Goal: Task Accomplishment & Management: Complete application form

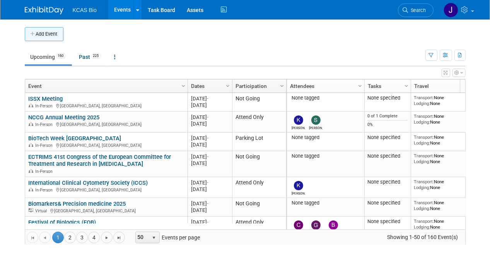
click at [56, 33] on button "Add Event" at bounding box center [44, 34] width 39 height 14
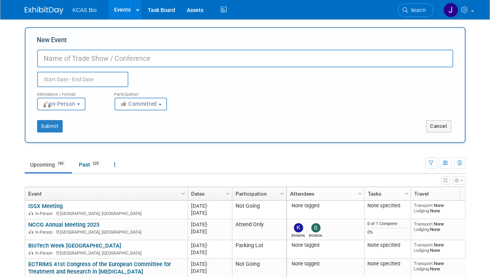
click at [66, 62] on input "New Event" at bounding box center [245, 59] width 416 height 18
type input "French Society of Toxicology"
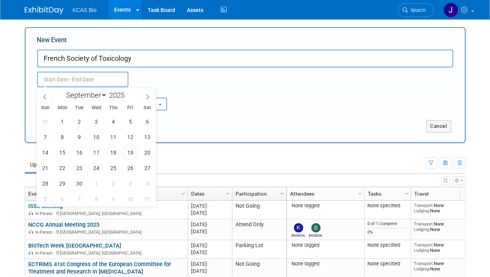
click at [79, 81] on input "text" at bounding box center [82, 79] width 91 height 15
click at [93, 96] on select "January February March April May June July August September October November De…" at bounding box center [85, 95] width 45 height 10
select select "11"
click at [63, 90] on select "January February March April May June July August September October November De…" at bounding box center [85, 95] width 45 height 10
click at [120, 97] on input "2025" at bounding box center [118, 95] width 23 height 9
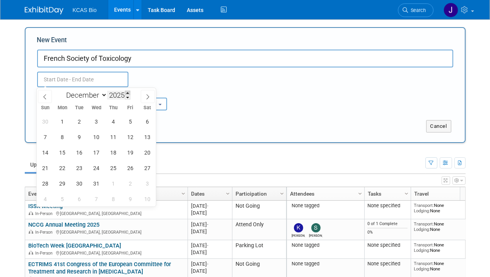
click at [129, 92] on span at bounding box center [127, 93] width 5 height 5
type input "2026"
click at [81, 121] on span "1" at bounding box center [79, 121] width 15 height 15
type input "Dec 1, 2026 to Dec 1, 2026"
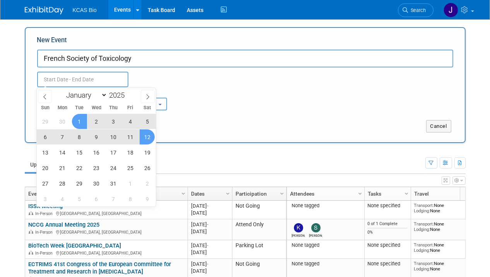
type input "Dec 1, 2026 to Dec 1, 2026"
click at [202, 123] on div "Submit" at bounding box center [117, 126] width 183 height 12
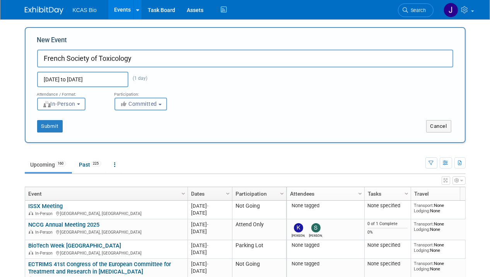
click at [144, 109] on button "Committed" at bounding box center [141, 104] width 53 height 13
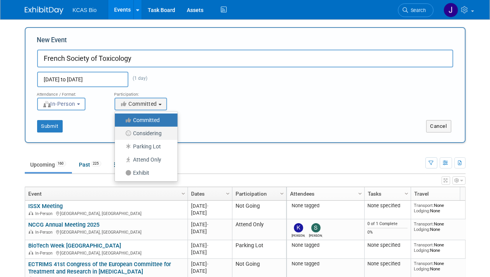
click at [148, 135] on label "Considering" at bounding box center [144, 133] width 51 height 10
click at [122, 135] on input "Considering" at bounding box center [119, 133] width 5 height 5
select select "2"
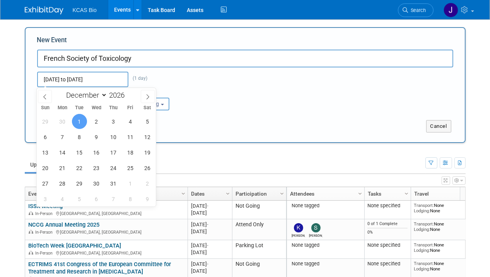
click at [99, 80] on input "Dec 1, 2026 to Dec 1, 2026" at bounding box center [82, 79] width 91 height 15
type input "Dec 1, 2026 to Dec 1, 2026"
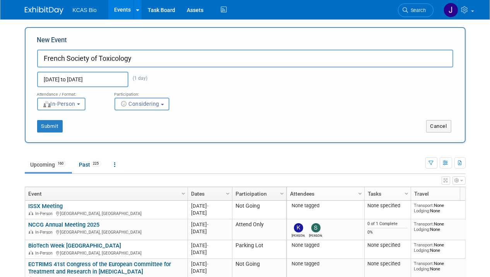
click at [193, 83] on div "Dec 1, 2026 to Dec 1, 2026 (1 day) Duplicate Event Warning" at bounding box center [245, 77] width 428 height 20
click at [161, 62] on input "French Society of Toxicology" at bounding box center [245, 59] width 416 height 18
type input "French Society of Toxicology (placeholder)"
click at [56, 125] on button "Submit" at bounding box center [50, 126] width 26 height 12
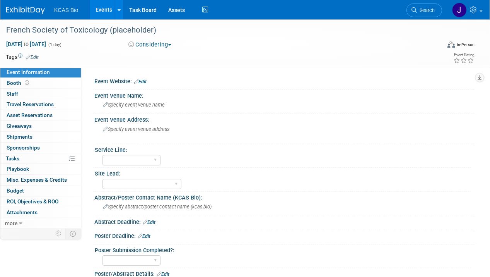
click at [144, 82] on link "Edit" at bounding box center [140, 81] width 13 height 5
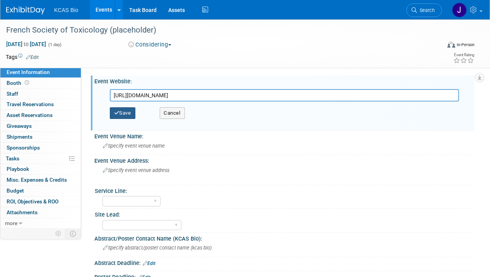
type input "https://sftox.assoconnect.com/page/3289560-congres-annuel-2025-programme-11-dec…"
click at [128, 113] on button "Save" at bounding box center [123, 113] width 26 height 12
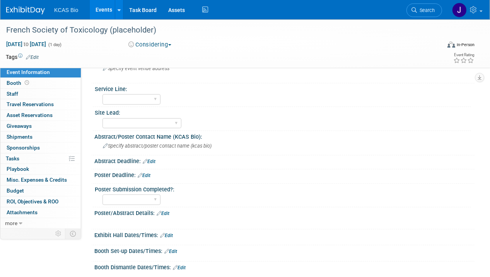
scroll to position [74, 0]
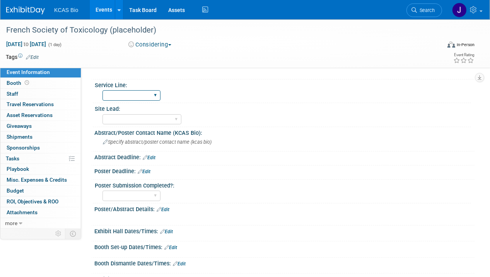
click at [146, 94] on select "Flow Cytometry LC-MS/MS BioPharma Dose Form CGT General/Multiple" at bounding box center [132, 95] width 58 height 10
click at [220, 95] on div "Flow Cytometry LC-MS/MS BioPharma Dose Form CGT General/Multiple" at bounding box center [287, 94] width 369 height 12
click at [145, 116] on select "US - KS US- PA FR - Lyon BD Rep" at bounding box center [142, 119] width 79 height 10
select select "FR - Lyon"
click at [103, 114] on select "US - KS US- PA FR - Lyon BD Rep" at bounding box center [142, 119] width 79 height 10
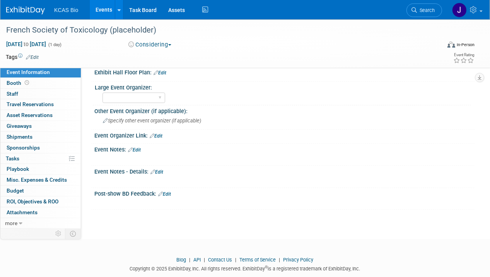
scroll to position [300, 0]
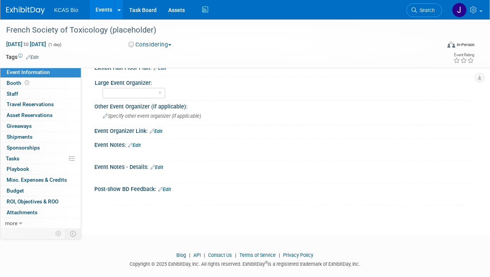
click at [141, 142] on link "Edit" at bounding box center [134, 144] width 13 height 5
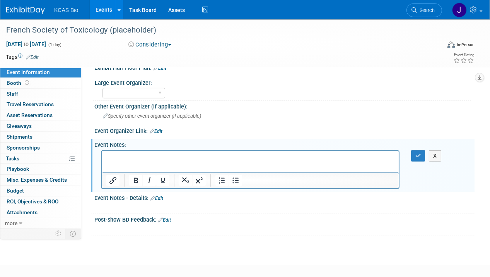
scroll to position [0, 0]
click at [418, 153] on icon "button" at bounding box center [419, 155] width 6 height 5
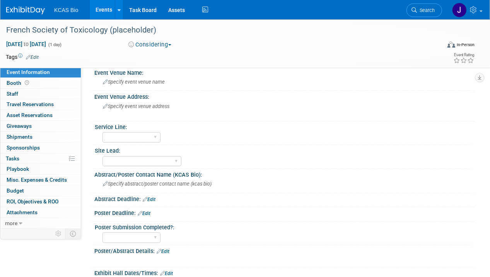
scroll to position [31, 0]
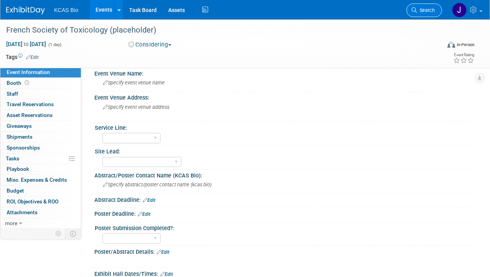
click at [429, 9] on span "Search" at bounding box center [426, 10] width 18 height 6
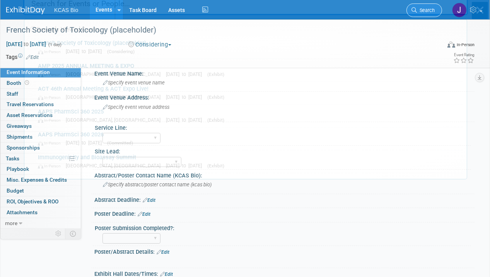
scroll to position [0, 0]
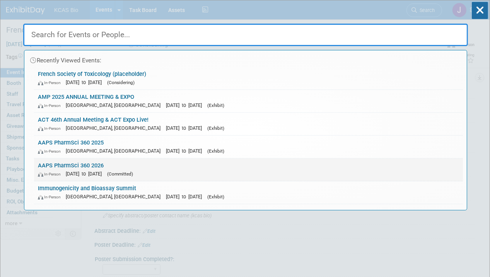
click at [70, 163] on link "AAPS PharmSci 360 2026 In-Person Oct 25, 2026 to Oct 28, 2026 (Committed)" at bounding box center [248, 169] width 429 height 22
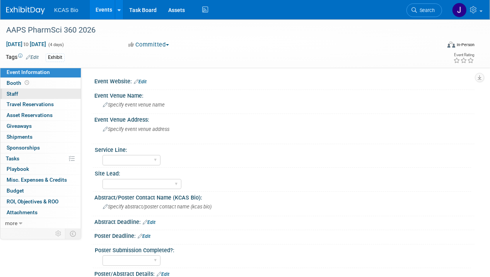
click at [14, 91] on span "Staff 0" at bounding box center [13, 94] width 12 height 6
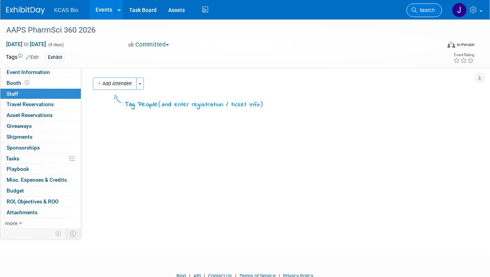
click at [416, 8] on icon at bounding box center [414, 9] width 5 height 5
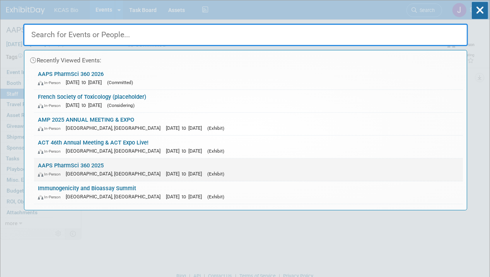
click at [70, 163] on link "AAPS PharmSci 360 2025 In-Person San Antonio, TX Nov 9, 2025 to Nov 12, 2025 (E…" at bounding box center [248, 169] width 429 height 22
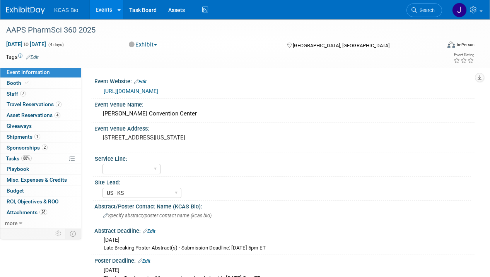
select select "US - KS"
click at [14, 92] on span "Staff 7" at bounding box center [16, 94] width 19 height 6
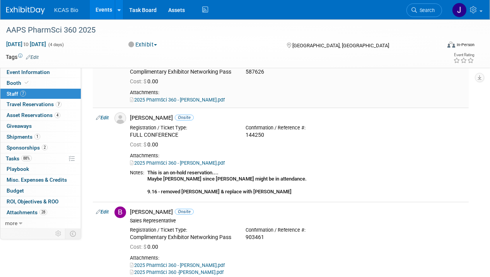
scroll to position [62, 0]
click at [107, 116] on link "Edit" at bounding box center [102, 117] width 13 height 5
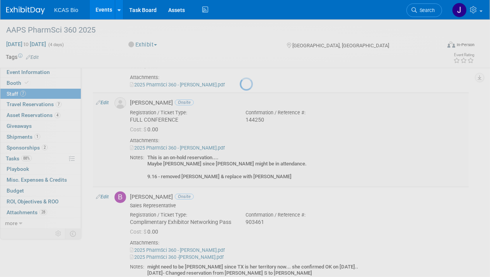
select select "338a7399-8c62-42a6-8607-ac642f0debd7"
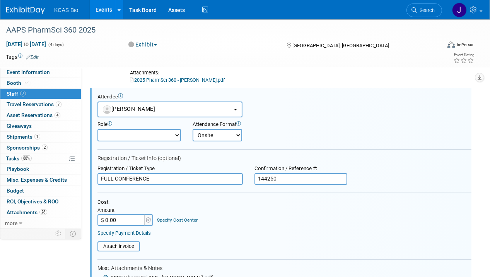
scroll to position [0, 0]
drag, startPoint x: 281, startPoint y: 176, endPoint x: 227, endPoint y: 177, distance: 54.2
click at [227, 177] on div "Registration / Ticket Type FULL CONFERENCE Confirmation / Reference #: 144250" at bounding box center [285, 174] width 386 height 19
paste input "55938"
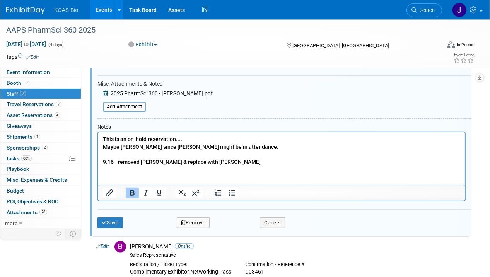
scroll to position [281, 0]
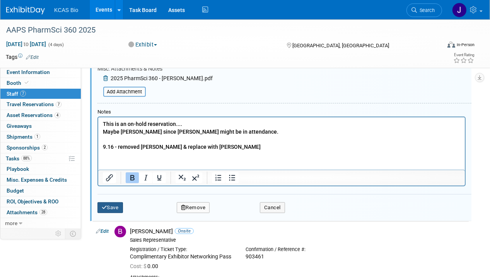
type input "559380"
click at [108, 202] on button "Save" at bounding box center [111, 207] width 26 height 11
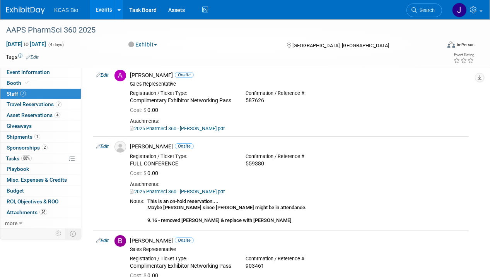
scroll to position [32, 0]
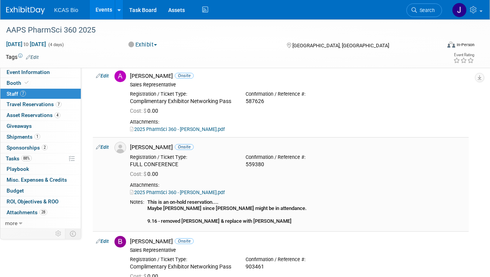
click at [106, 146] on link "Edit" at bounding box center [102, 146] width 13 height 5
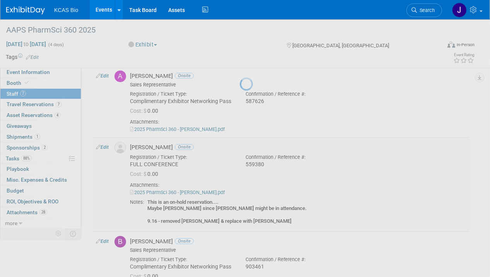
select select "338a7399-8c62-42a6-8607-ac642f0debd7"
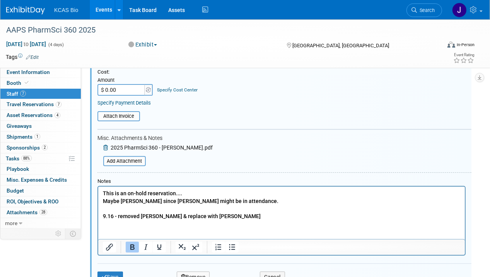
scroll to position [211, 0]
click at [130, 158] on input "file" at bounding box center [99, 161] width 92 height 9
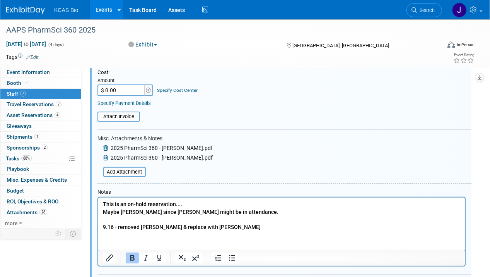
click at [106, 145] on icon at bounding box center [106, 147] width 6 height 5
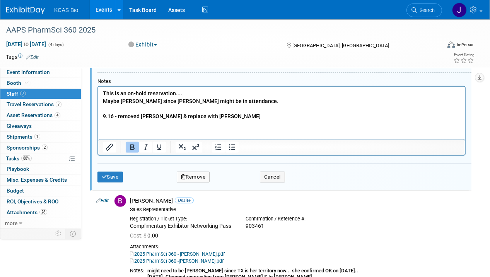
scroll to position [315, 0]
click at [116, 172] on button "Save" at bounding box center [111, 176] width 26 height 11
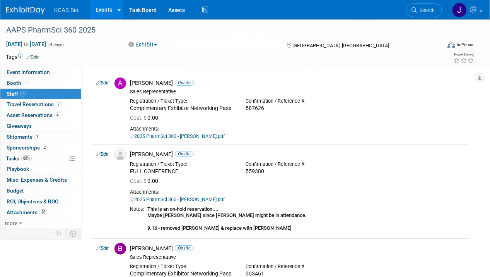
scroll to position [0, 0]
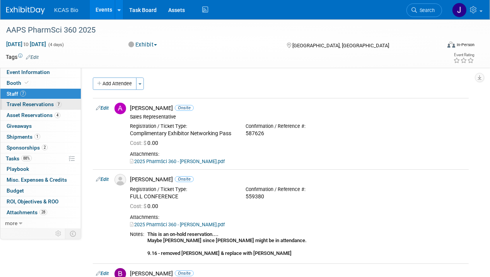
click at [15, 104] on span "Travel Reservations 7" at bounding box center [34, 104] width 55 height 6
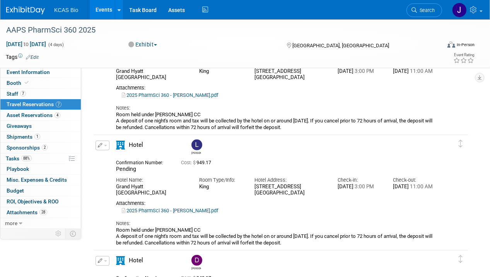
scroll to position [467, 0]
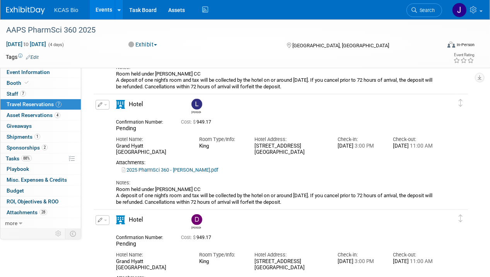
click at [106, 104] on span "button" at bounding box center [105, 105] width 3 height 2
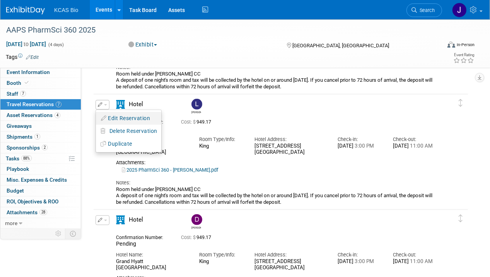
click at [111, 118] on button "Edit Reservation" at bounding box center [128, 118] width 65 height 11
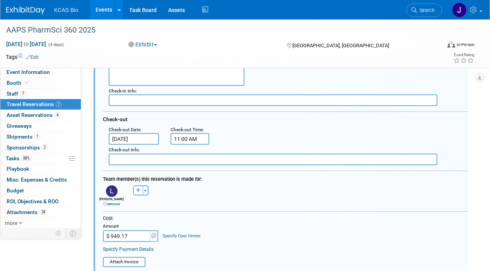
scroll to position [620, 0]
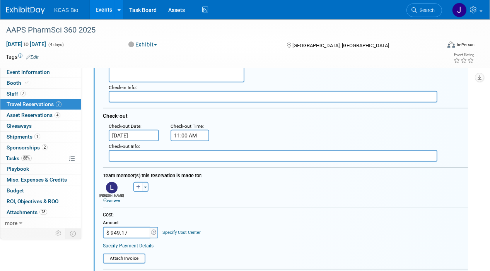
click at [111, 198] on link "remove" at bounding box center [111, 200] width 17 height 4
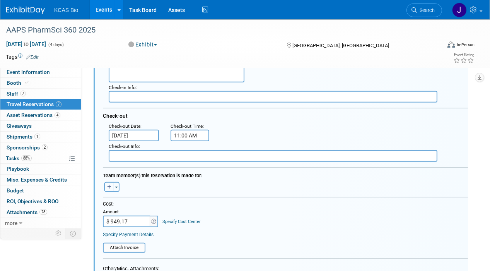
click at [110, 185] on icon "button" at bounding box center [109, 187] width 4 height 5
select select
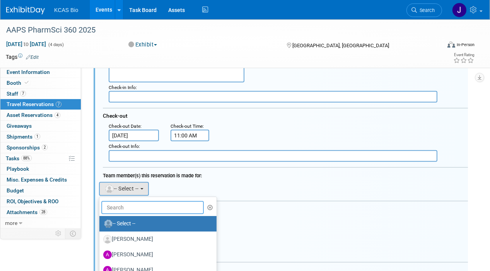
click at [120, 203] on input "text" at bounding box center [152, 207] width 103 height 13
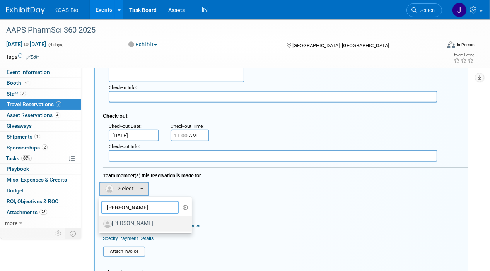
type input "AMY"
click at [122, 219] on label "[PERSON_NAME]" at bounding box center [143, 223] width 81 height 12
click at [101, 220] on input "[PERSON_NAME]" at bounding box center [98, 222] width 5 height 5
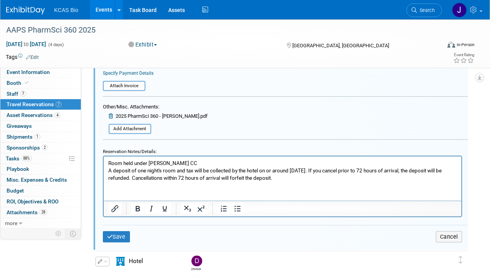
scroll to position [794, 0]
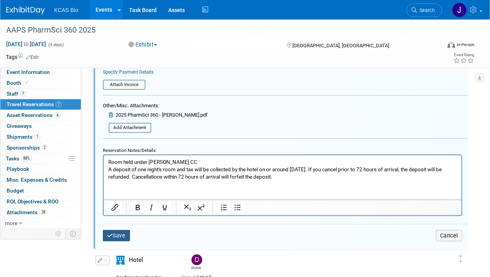
click at [120, 230] on button "Save" at bounding box center [116, 235] width 27 height 11
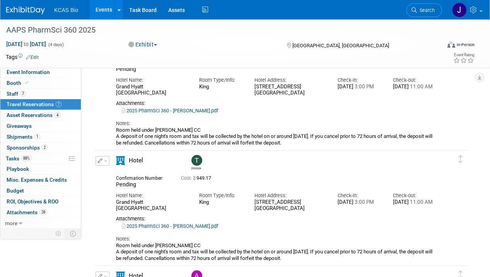
scroll to position [177, 0]
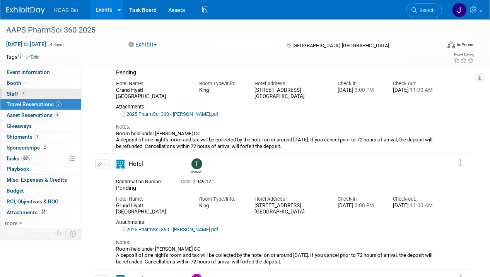
click at [13, 92] on span "Staff 7" at bounding box center [16, 94] width 19 height 6
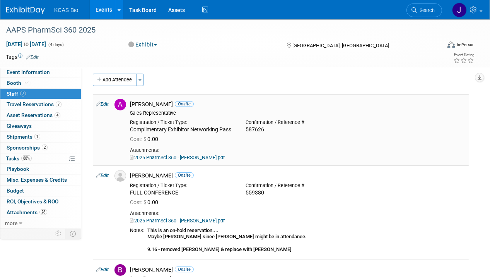
scroll to position [3, 0]
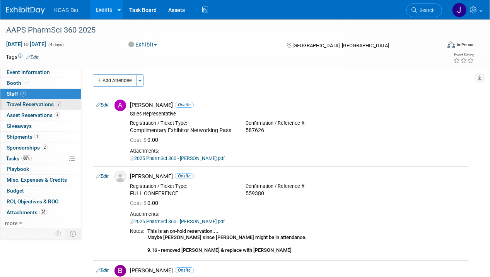
click at [19, 101] on span "Travel Reservations 7" at bounding box center [34, 104] width 55 height 6
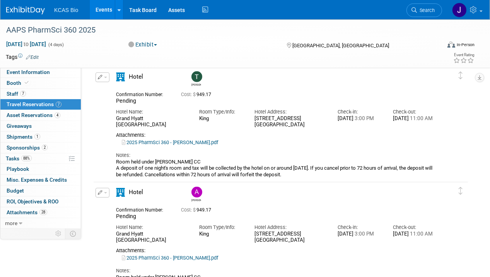
scroll to position [264, 0]
click at [106, 75] on button "button" at bounding box center [103, 78] width 14 height 10
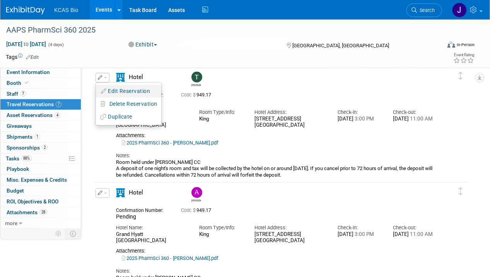
click at [116, 90] on button "Edit Reservation" at bounding box center [128, 91] width 65 height 11
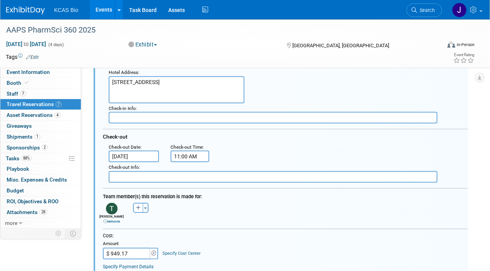
scroll to position [383, 0]
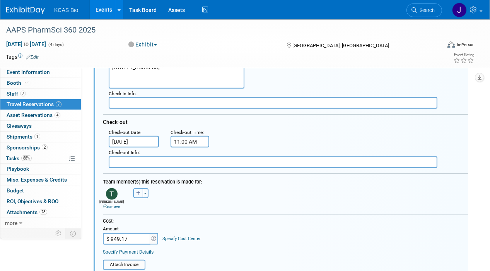
click at [137, 191] on icon "button" at bounding box center [138, 193] width 4 height 5
select select
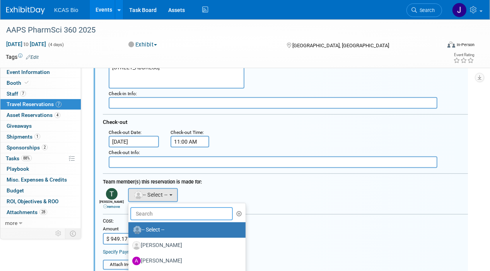
click at [150, 209] on input "text" at bounding box center [181, 213] width 103 height 13
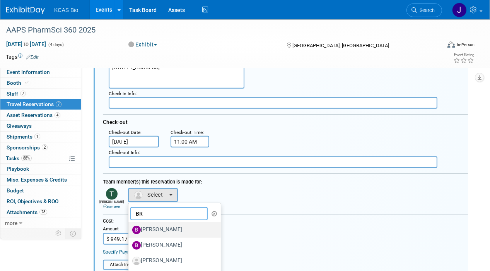
type input "BR"
click at [166, 224] on label "[PERSON_NAME]" at bounding box center [172, 230] width 81 height 12
click at [130, 226] on input "[PERSON_NAME]" at bounding box center [127, 228] width 5 height 5
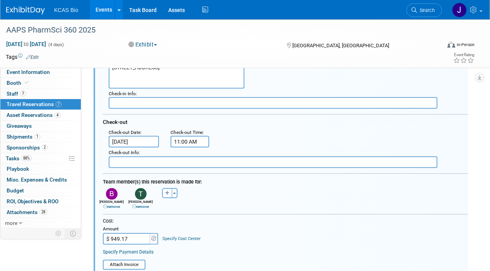
click at [134, 205] on icon at bounding box center [134, 207] width 4 height 4
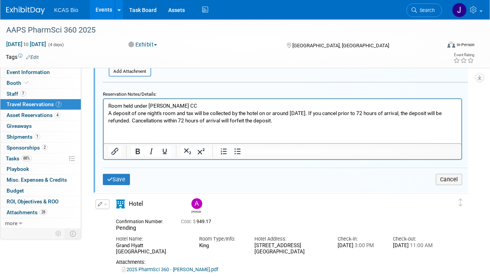
scroll to position [620, 0]
click at [117, 173] on button "Save" at bounding box center [116, 178] width 27 height 11
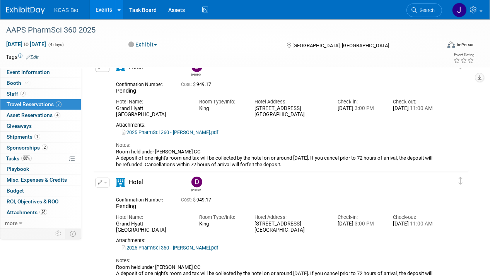
scroll to position [243, 0]
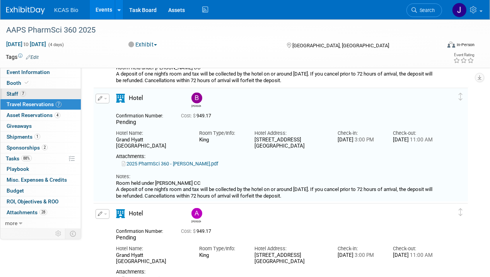
click at [12, 91] on span "Staff 7" at bounding box center [16, 94] width 19 height 6
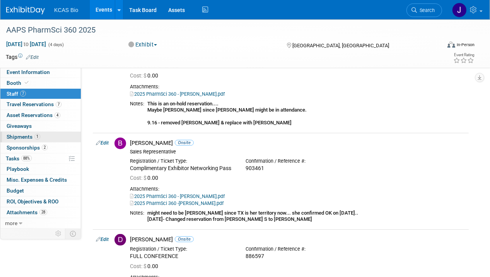
scroll to position [127, 0]
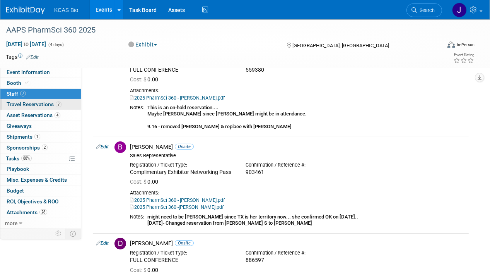
click at [30, 101] on span "Travel Reservations 7" at bounding box center [34, 104] width 55 height 6
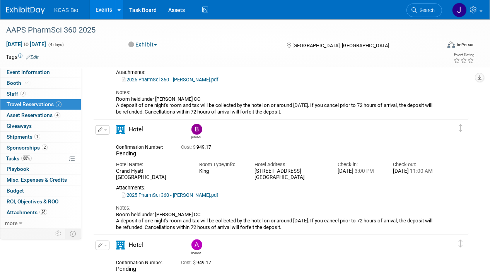
scroll to position [213, 0]
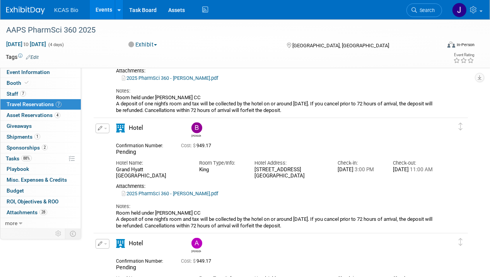
click at [106, 128] on button "button" at bounding box center [103, 128] width 14 height 10
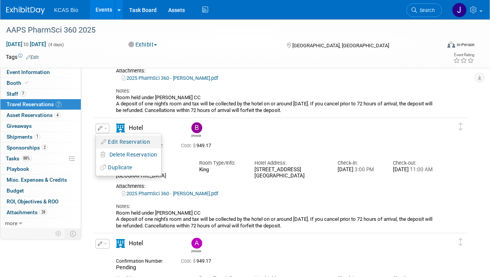
click at [113, 144] on button "Edit Reservation" at bounding box center [128, 141] width 65 height 11
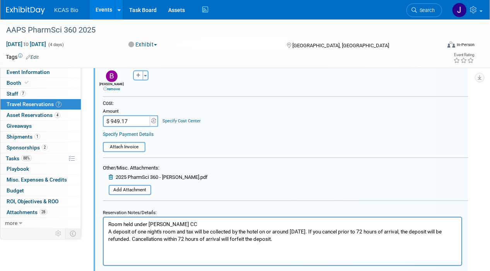
scroll to position [500, 0]
click at [135, 187] on input "file" at bounding box center [104, 191] width 92 height 9
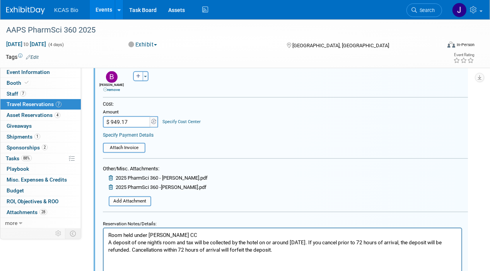
click at [109, 175] on span at bounding box center [112, 178] width 7 height 6
click at [110, 175] on icon at bounding box center [112, 177] width 6 height 5
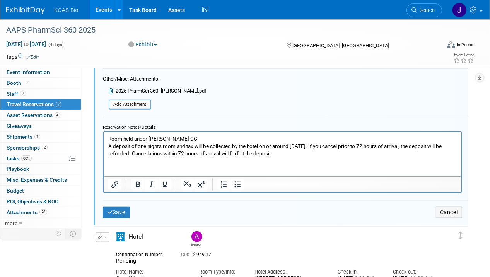
scroll to position [592, 0]
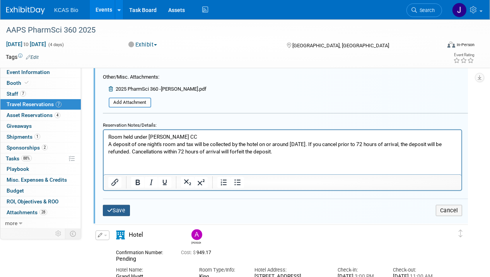
click at [123, 205] on button "Save" at bounding box center [116, 210] width 27 height 11
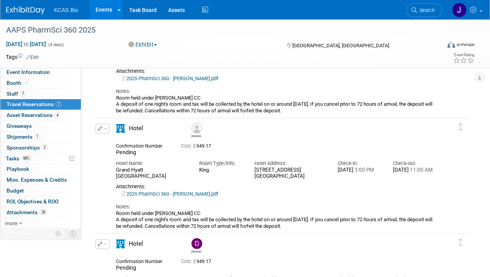
scroll to position [446, 0]
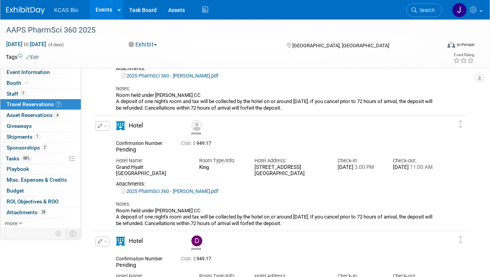
click at [107, 122] on button "button" at bounding box center [103, 126] width 14 height 10
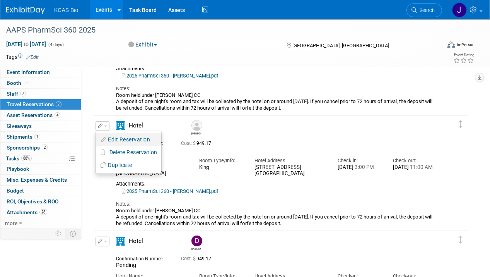
click at [110, 134] on button "Edit Reservation" at bounding box center [128, 139] width 65 height 11
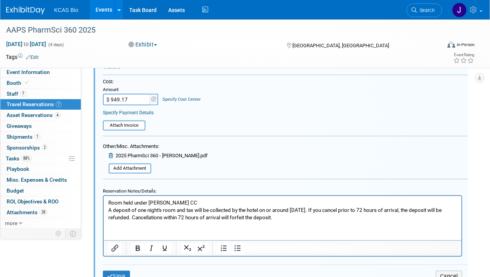
scroll to position [755, 0]
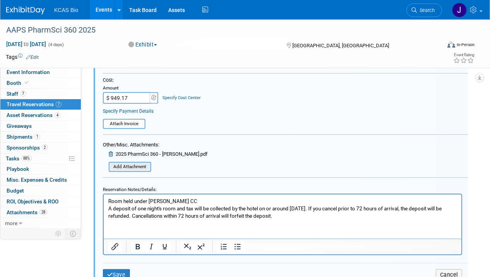
click at [133, 163] on input "file" at bounding box center [104, 167] width 92 height 9
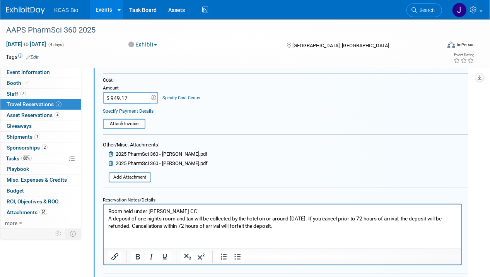
click at [110, 151] on icon at bounding box center [112, 153] width 6 height 5
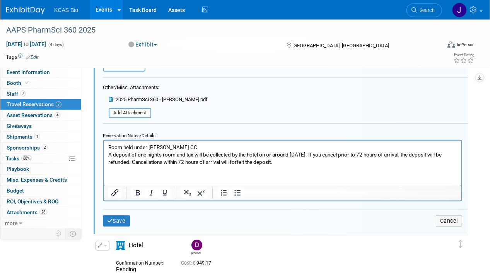
scroll to position [822, 0]
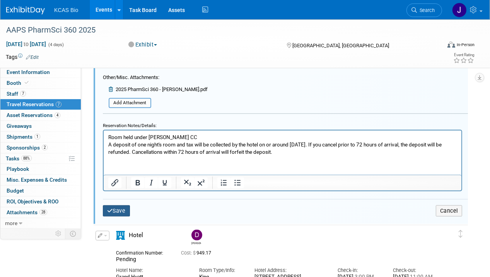
click at [120, 208] on button "Save" at bounding box center [116, 210] width 27 height 11
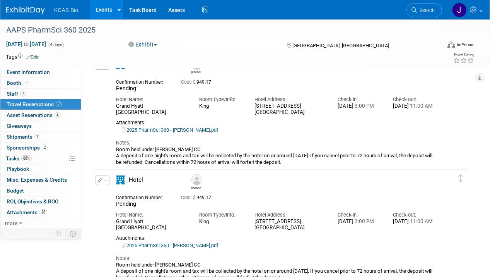
scroll to position [0, 0]
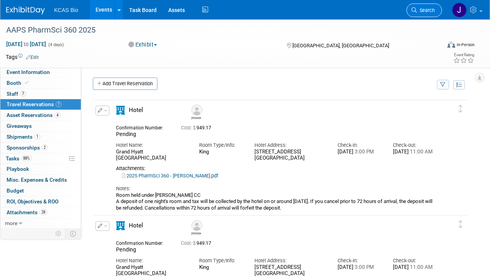
click at [429, 12] on span "Search" at bounding box center [426, 10] width 18 height 6
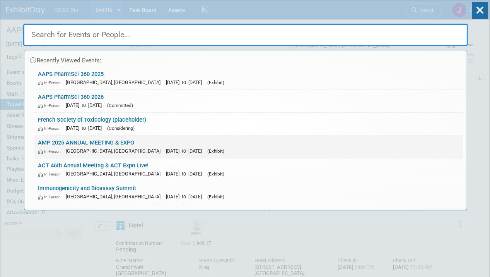
click at [82, 138] on link "AMP 2025 ANNUAL MEETING & EXPO In-Person Boston, MA Nov 11, 2025 to Nov 15, 202…" at bounding box center [248, 146] width 429 height 22
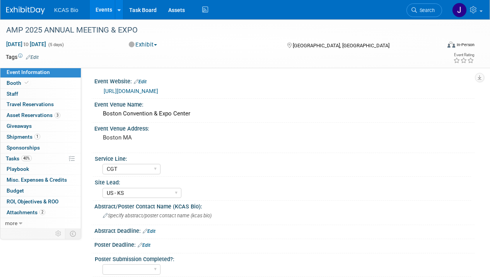
select select "CGT"
select select "US - KS"
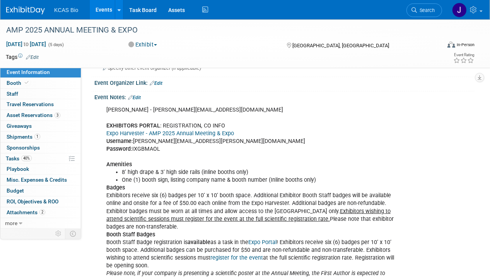
scroll to position [424, 0]
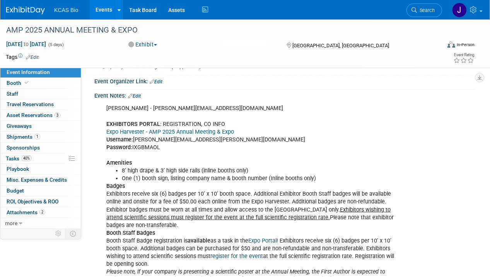
click at [140, 128] on link "Expo Harvester - AMP 2025 Annual Meeting & Expo" at bounding box center [170, 131] width 128 height 7
copy div "IXGBMAOL"
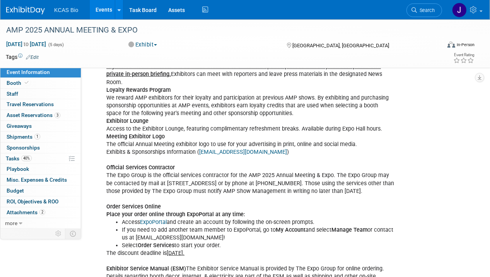
scroll to position [752, 0]
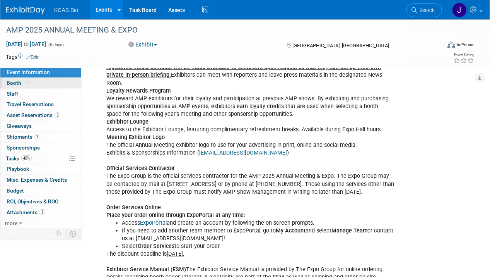
click at [14, 81] on span "Booth" at bounding box center [19, 83] width 24 height 6
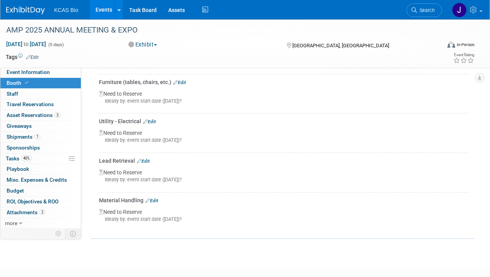
scroll to position [263, 0]
click at [204, 214] on div "Ideally by: event start date ([DATE])?" at bounding box center [284, 217] width 370 height 7
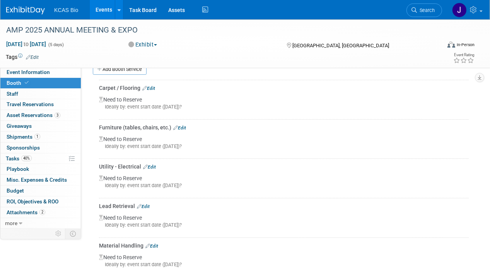
scroll to position [212, 0]
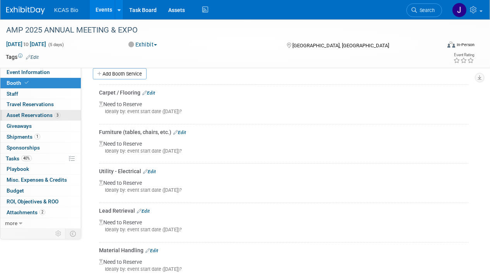
click at [41, 112] on span "Asset Reservations 3" at bounding box center [34, 115] width 54 height 6
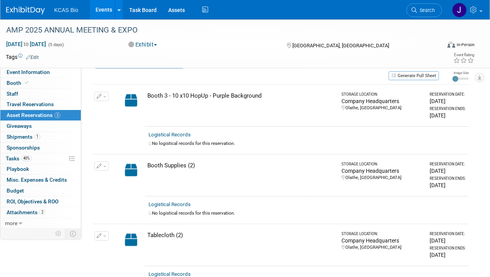
scroll to position [0, 0]
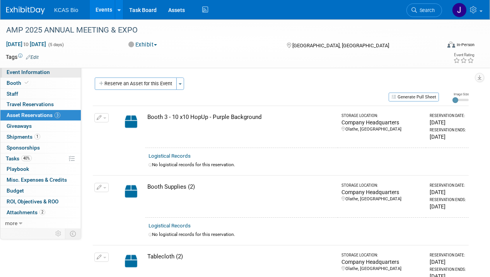
click at [44, 69] on span "Event Information" at bounding box center [28, 72] width 43 height 6
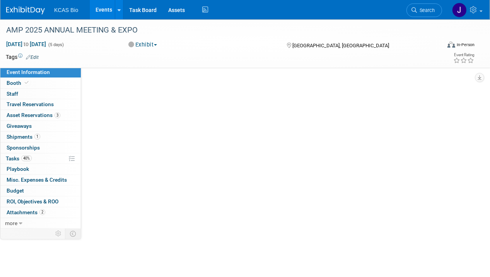
select select "CGT"
select select "US - KS"
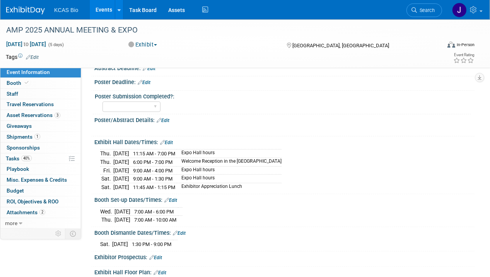
scroll to position [163, 0]
click at [27, 103] on span "Travel Reservations 0" at bounding box center [30, 104] width 47 height 6
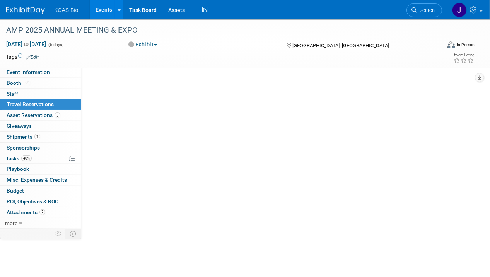
scroll to position [0, 0]
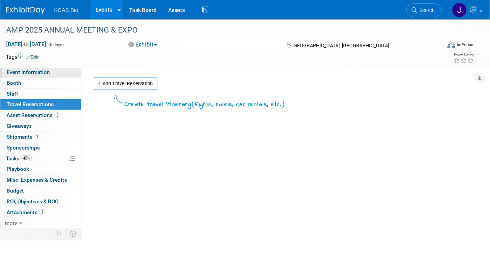
click at [27, 71] on span "Event Information" at bounding box center [28, 72] width 43 height 6
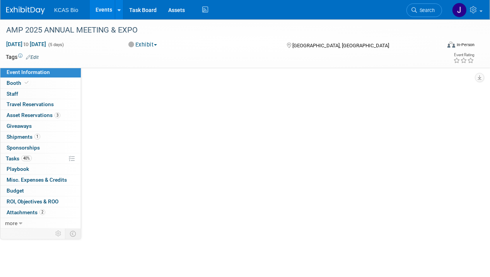
select select "CGT"
select select "US - KS"
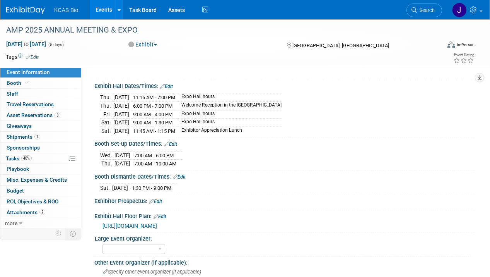
scroll to position [221, 0]
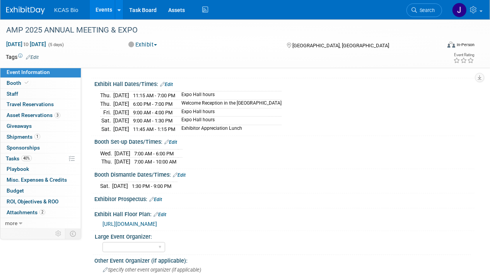
drag, startPoint x: 94, startPoint y: 79, endPoint x: 218, endPoint y: 180, distance: 159.9
copy div "Exhibit Hall Dates/Times: Edit Thu. Nov 13, 2025 11:15 AM - 7:00 PM Expo Hall h…"
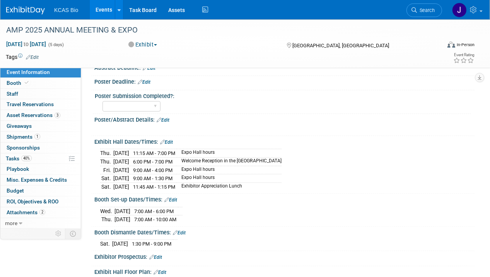
scroll to position [163, 0]
click at [179, 3] on link "Assets" at bounding box center [177, 9] width 28 height 19
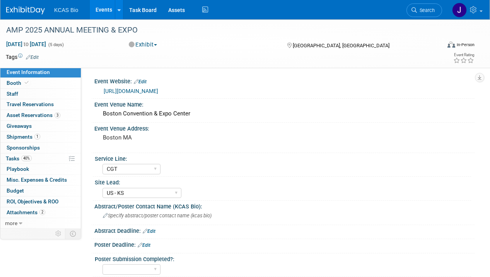
select select "CGT"
select select "US - KS"
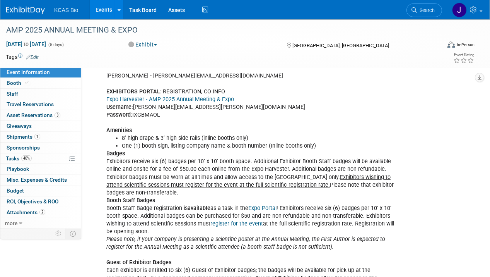
scroll to position [459, 0]
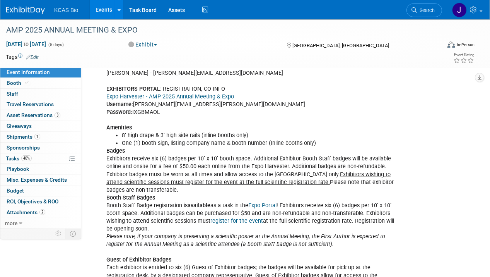
click at [191, 93] on link "Expo Harvester - AMP 2025 Annual Meeting & Expo" at bounding box center [170, 96] width 128 height 7
copy div "IXGBMAOL"
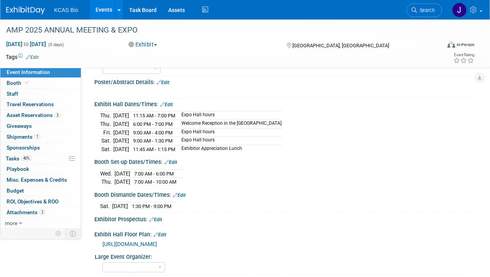
scroll to position [200, 0]
